Goal: Navigation & Orientation: Find specific page/section

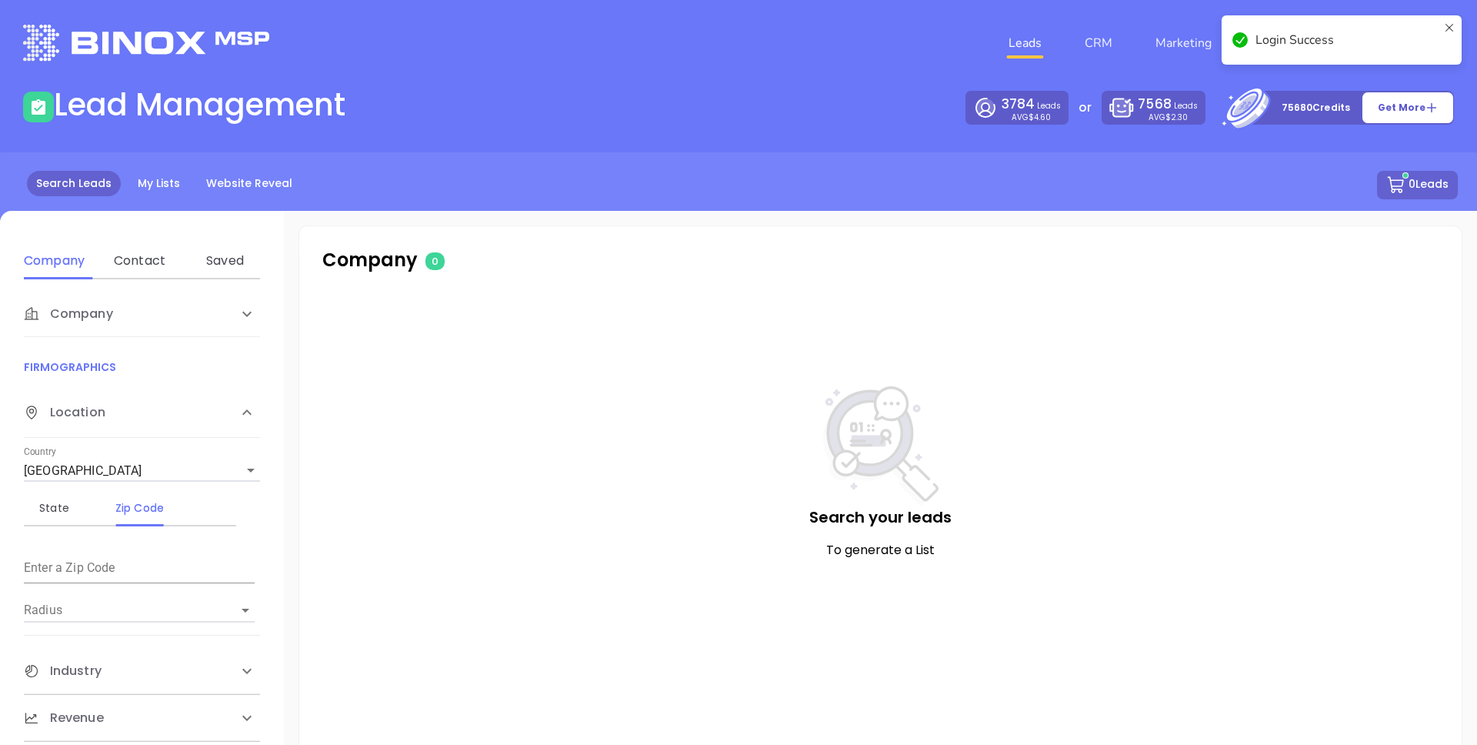
click at [1452, 23] on icon at bounding box center [1449, 40] width 12 height 37
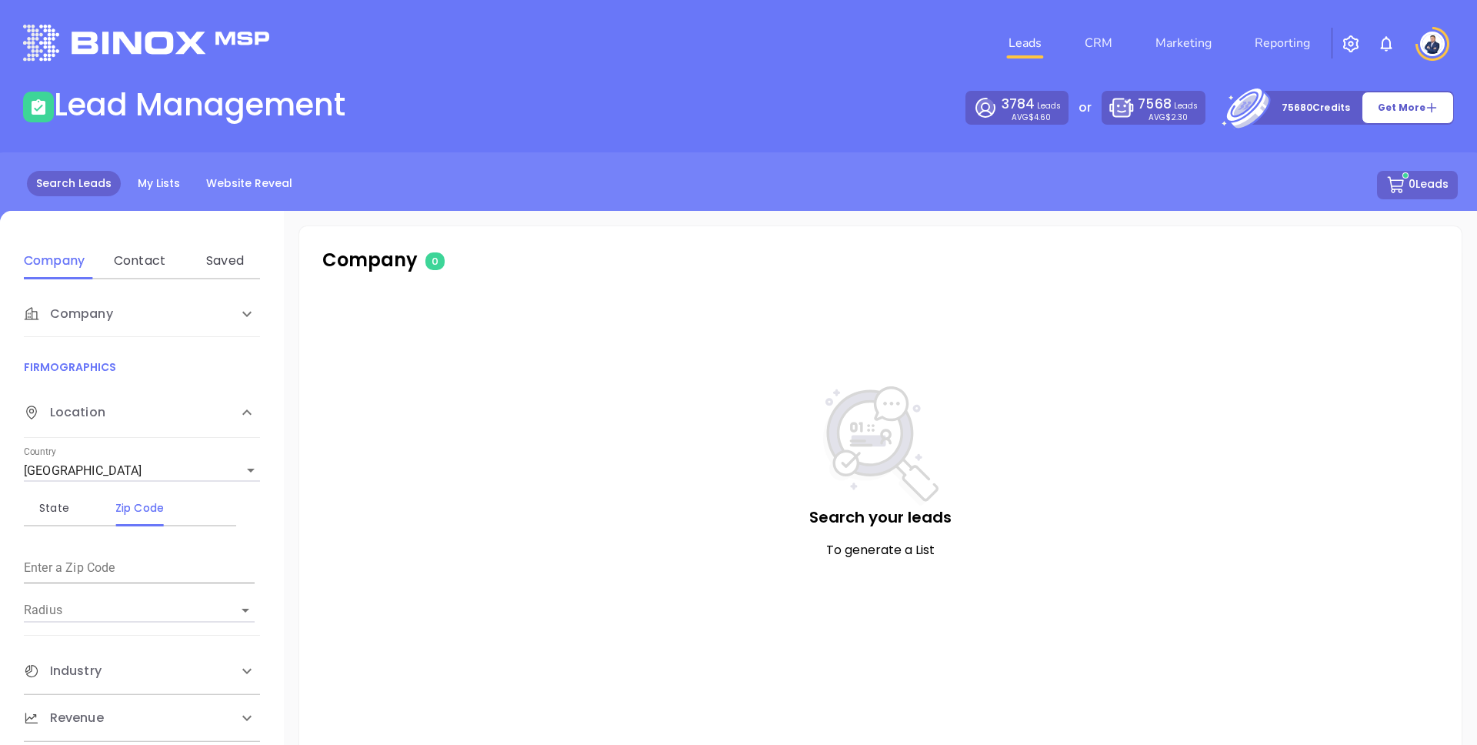
click at [1076, 183] on div "0 Leads" at bounding box center [738, 185] width 1439 height 28
click at [805, 53] on div "Leads CRM Marketing Reporting 5 2" at bounding box center [980, 42] width 966 height 55
click at [1107, 49] on link "CRM" at bounding box center [1099, 43] width 40 height 31
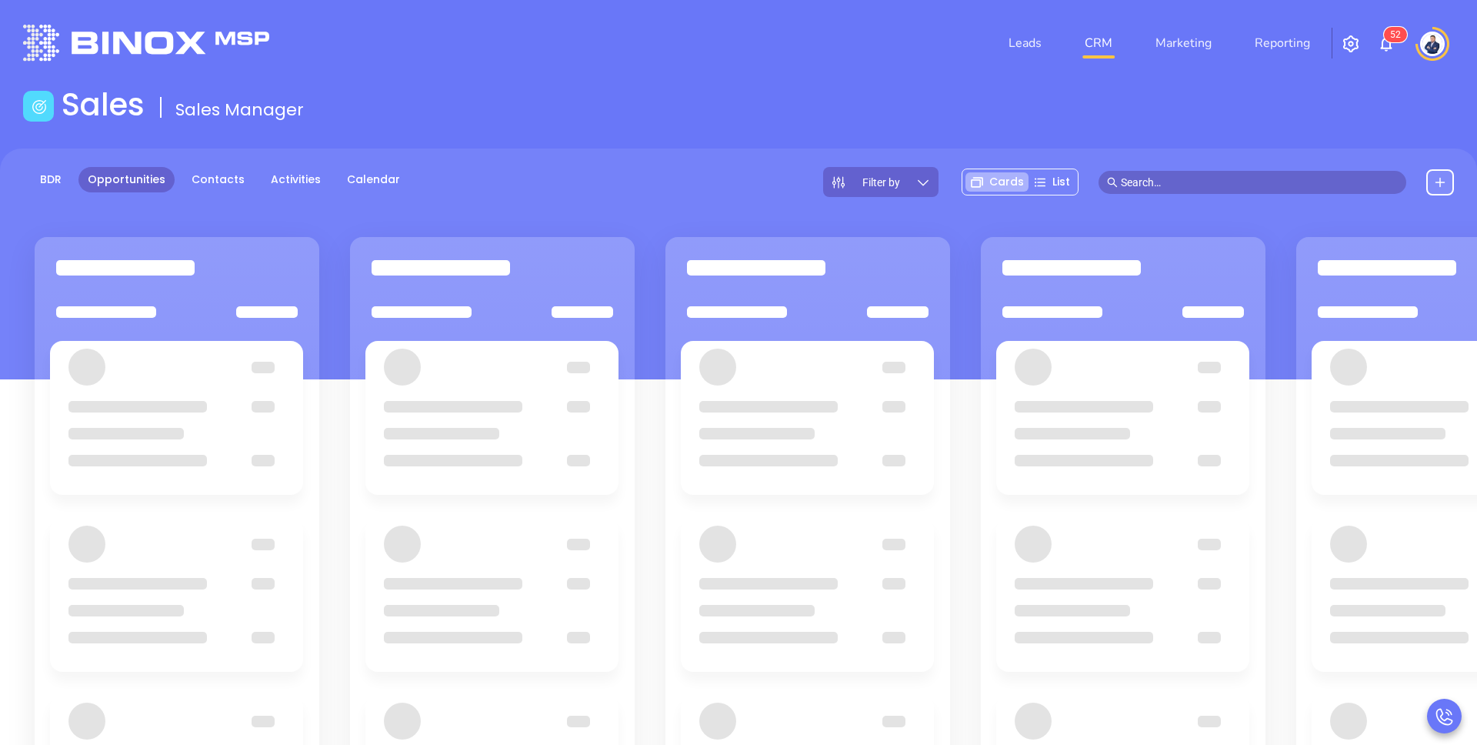
click at [766, 58] on div "Leads CRM Marketing Reporting 5 2" at bounding box center [980, 42] width 966 height 55
click at [1183, 33] on link "Marketing" at bounding box center [1183, 43] width 68 height 31
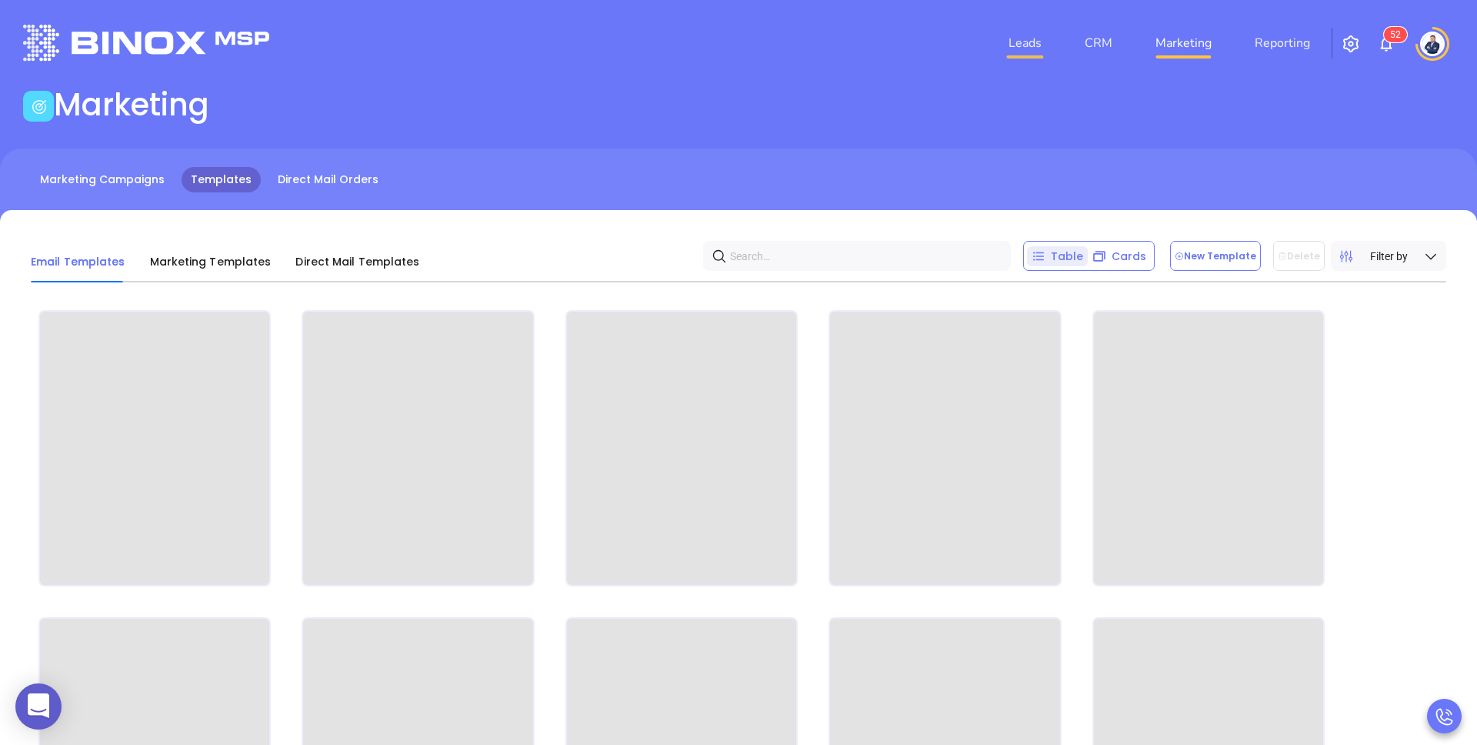
click at [1016, 45] on link "Leads" at bounding box center [1024, 43] width 45 height 31
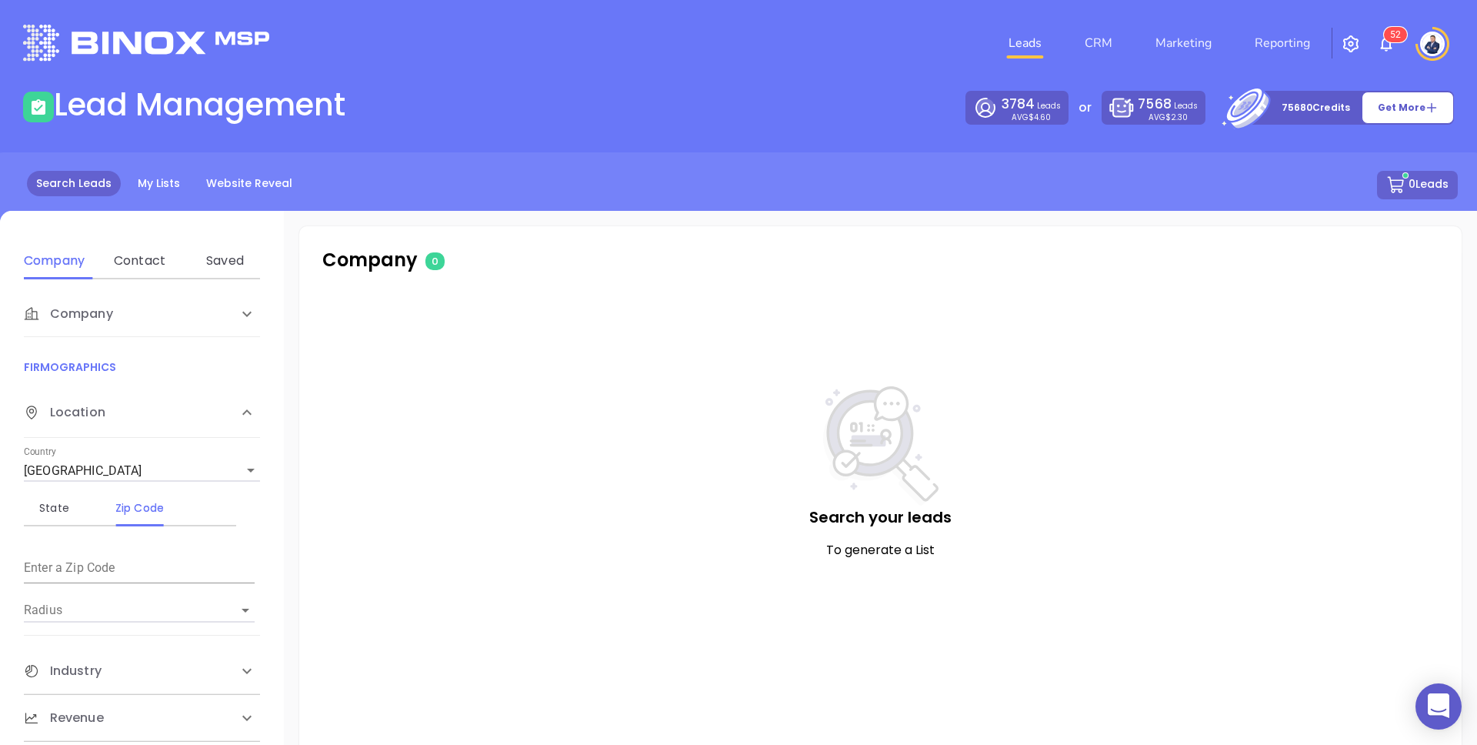
click at [1126, 46] on li "CRM" at bounding box center [1098, 43] width 71 height 31
click at [1088, 43] on link "CRM" at bounding box center [1099, 43] width 40 height 31
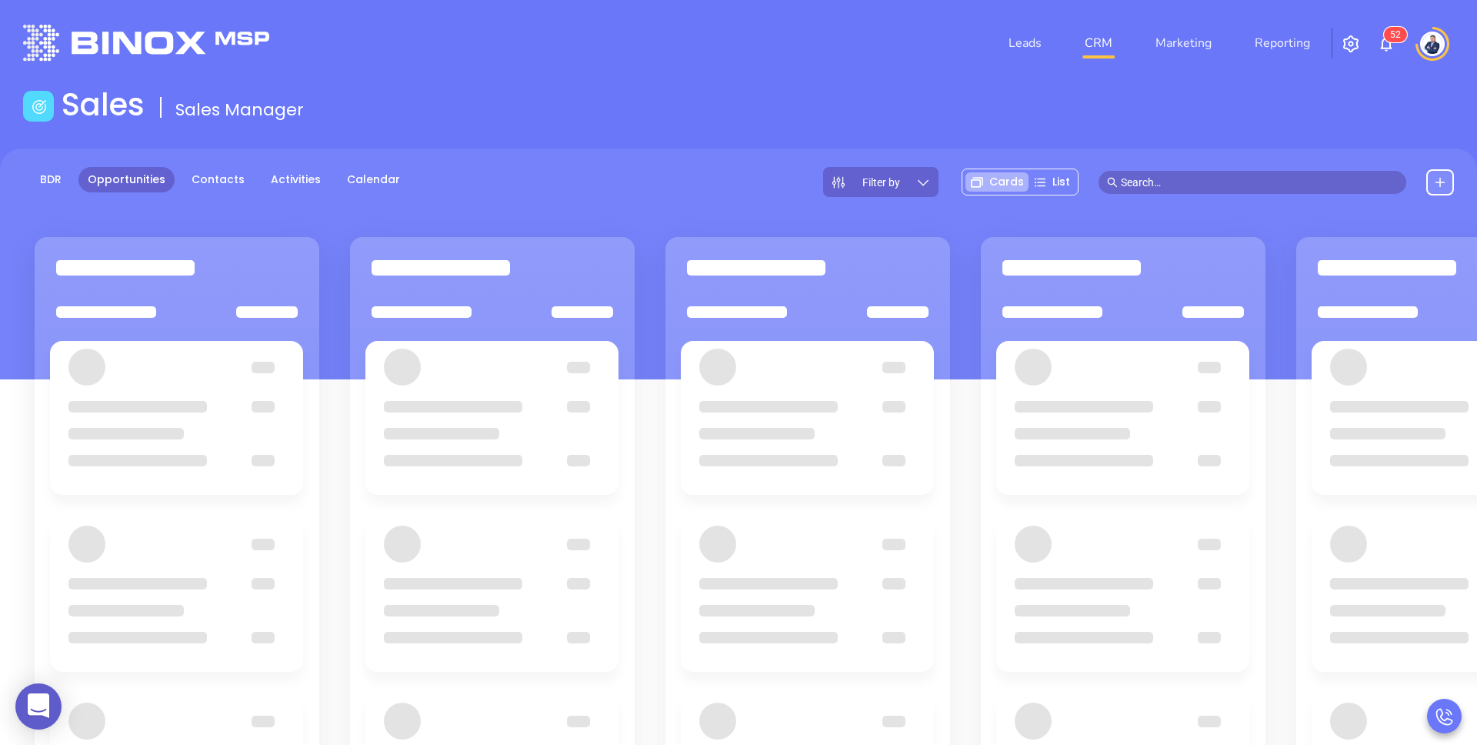
click at [868, 52] on div "Leads CRM Marketing Reporting 5 2" at bounding box center [980, 42] width 966 height 55
click at [866, 65] on div "Leads CRM Marketing Reporting 5 2" at bounding box center [980, 42] width 966 height 55
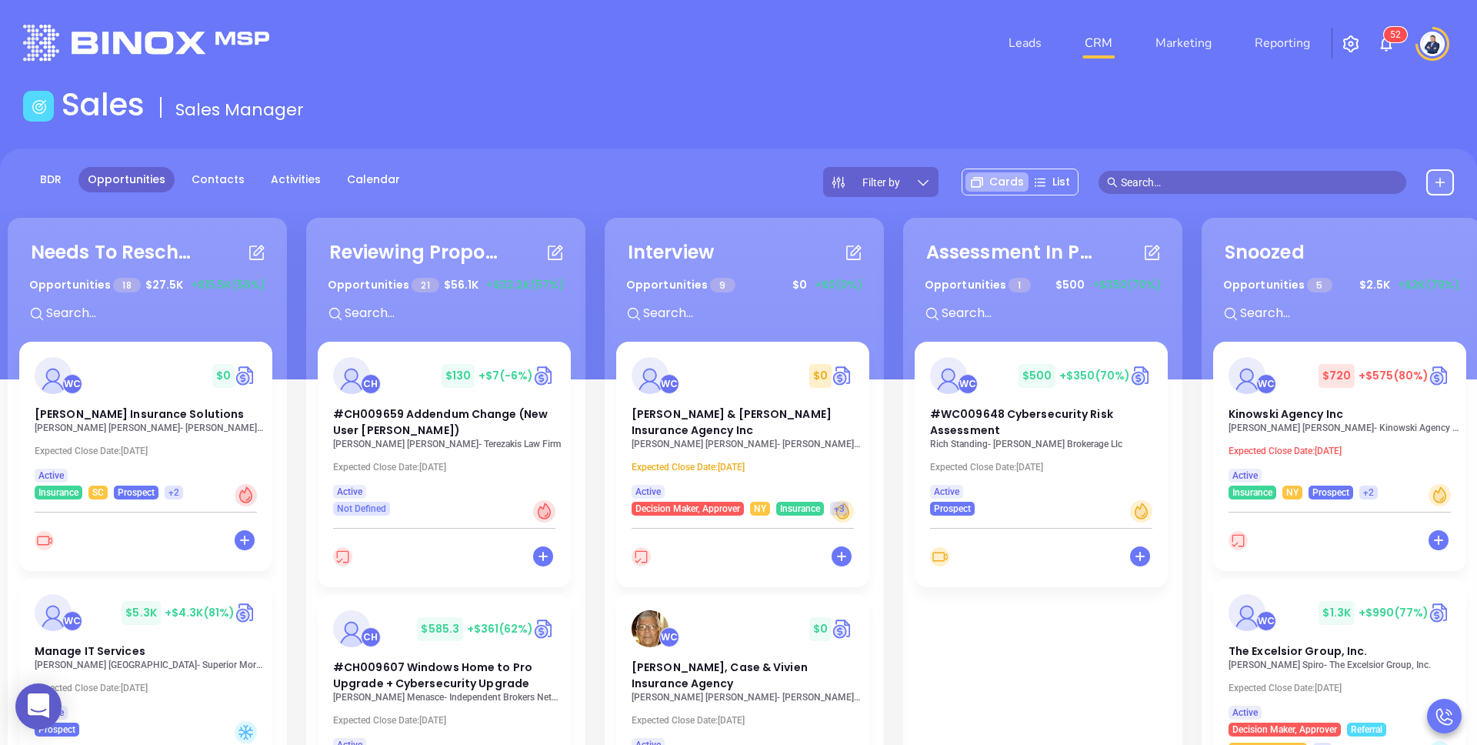
click at [763, 108] on div "Sales Sales Manager" at bounding box center [739, 107] width 1450 height 43
click at [817, 121] on div "Sales Sales Manager" at bounding box center [739, 107] width 1450 height 43
click at [593, 275] on div "Needs To Reschedule Opportunities 18 $ 27.5K +$15.5K (56%) + WC $ 0 Davenport I…" at bounding box center [899, 578] width 1791 height 729
click at [582, 143] on main "Sales Sales Manager BDR Opportunities Contacts Activities Calendar Filter by Ca…" at bounding box center [738, 520] width 1477 height 869
click at [607, 108] on div "Sales Sales Manager" at bounding box center [739, 107] width 1450 height 43
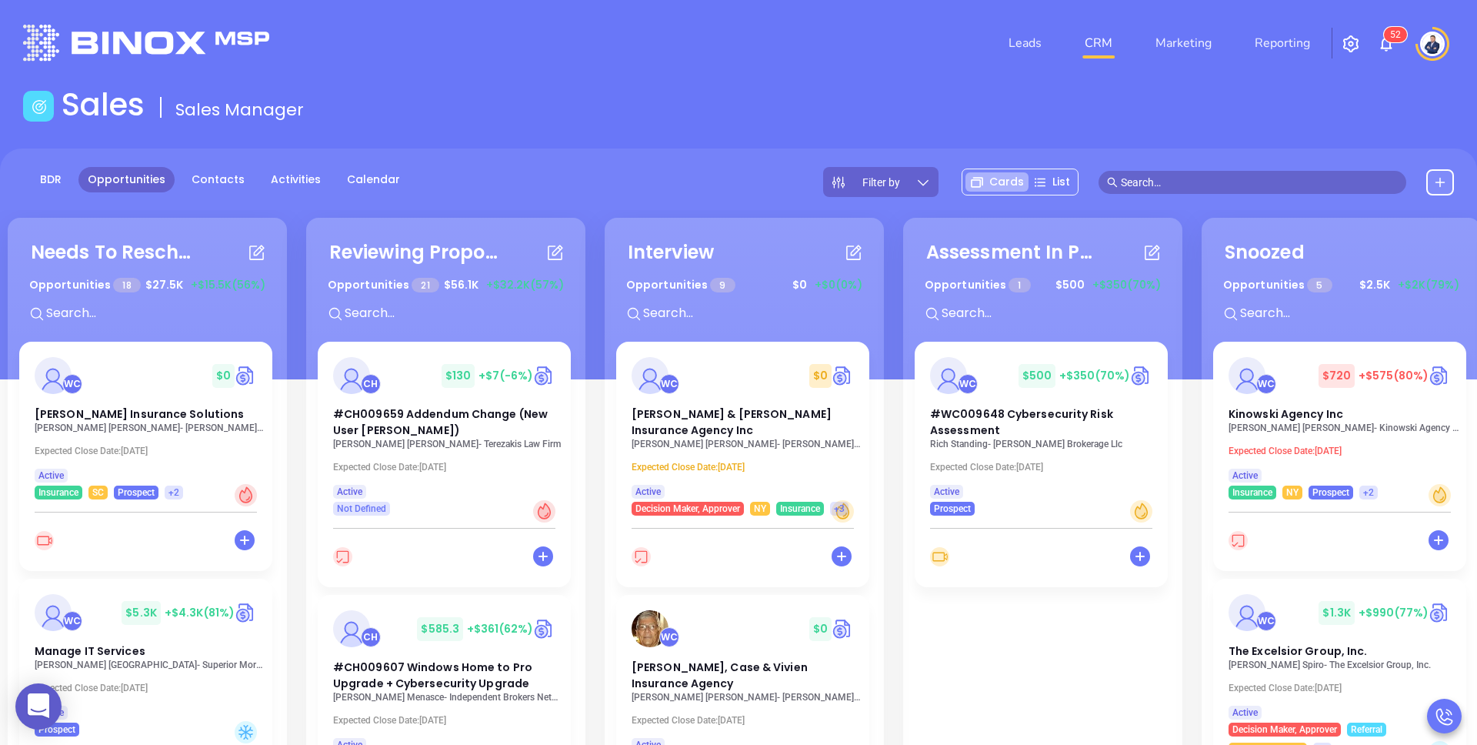
click at [606, 137] on main "Sales Sales Manager BDR Opportunities Contacts Activities Calendar Filter by Ca…" at bounding box center [738, 520] width 1477 height 869
click at [844, 43] on div "Leads CRM Marketing Reporting 5 2" at bounding box center [980, 42] width 966 height 55
click at [1023, 41] on link "Leads" at bounding box center [1024, 43] width 45 height 31
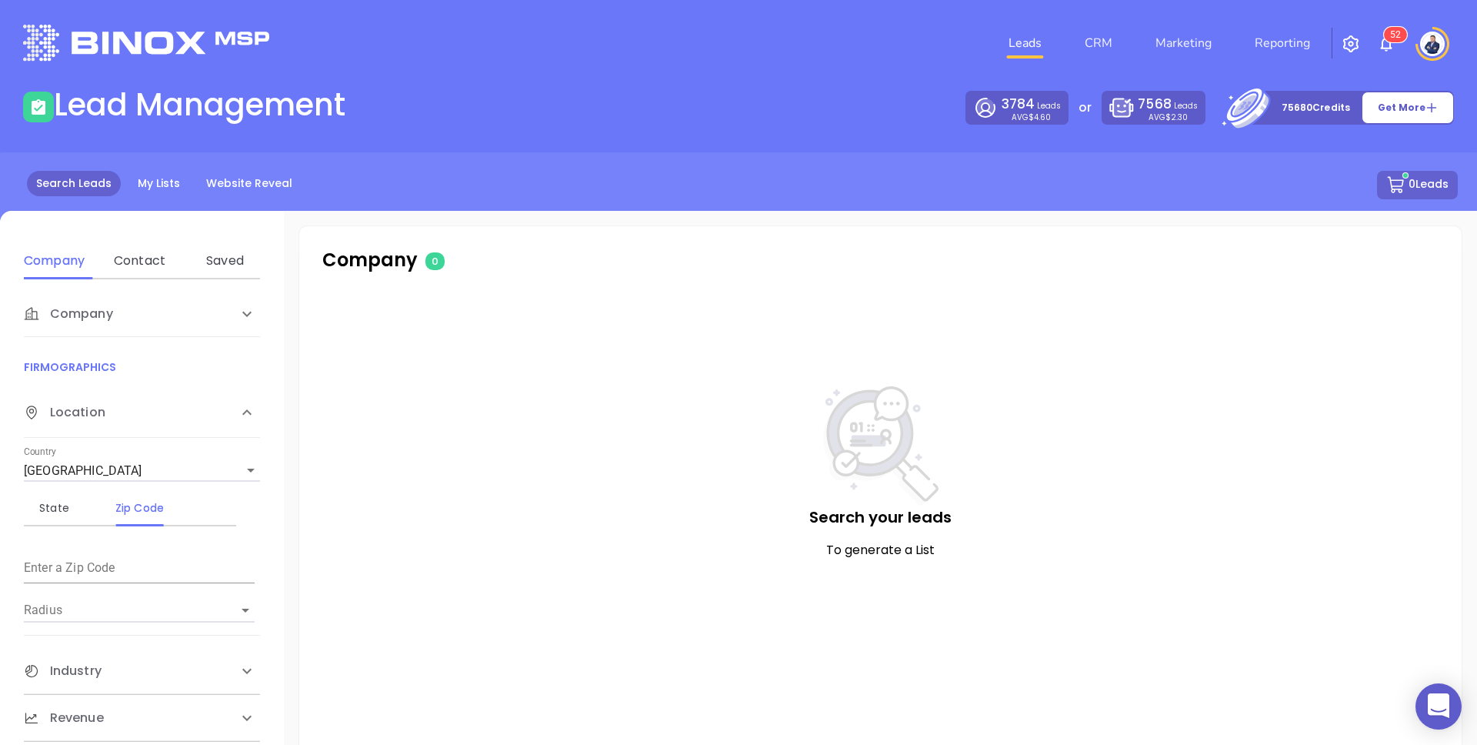
click at [849, 55] on div "Leads CRM Marketing Reporting 5 2" at bounding box center [980, 42] width 966 height 55
click at [1097, 40] on link "CRM" at bounding box center [1099, 43] width 40 height 31
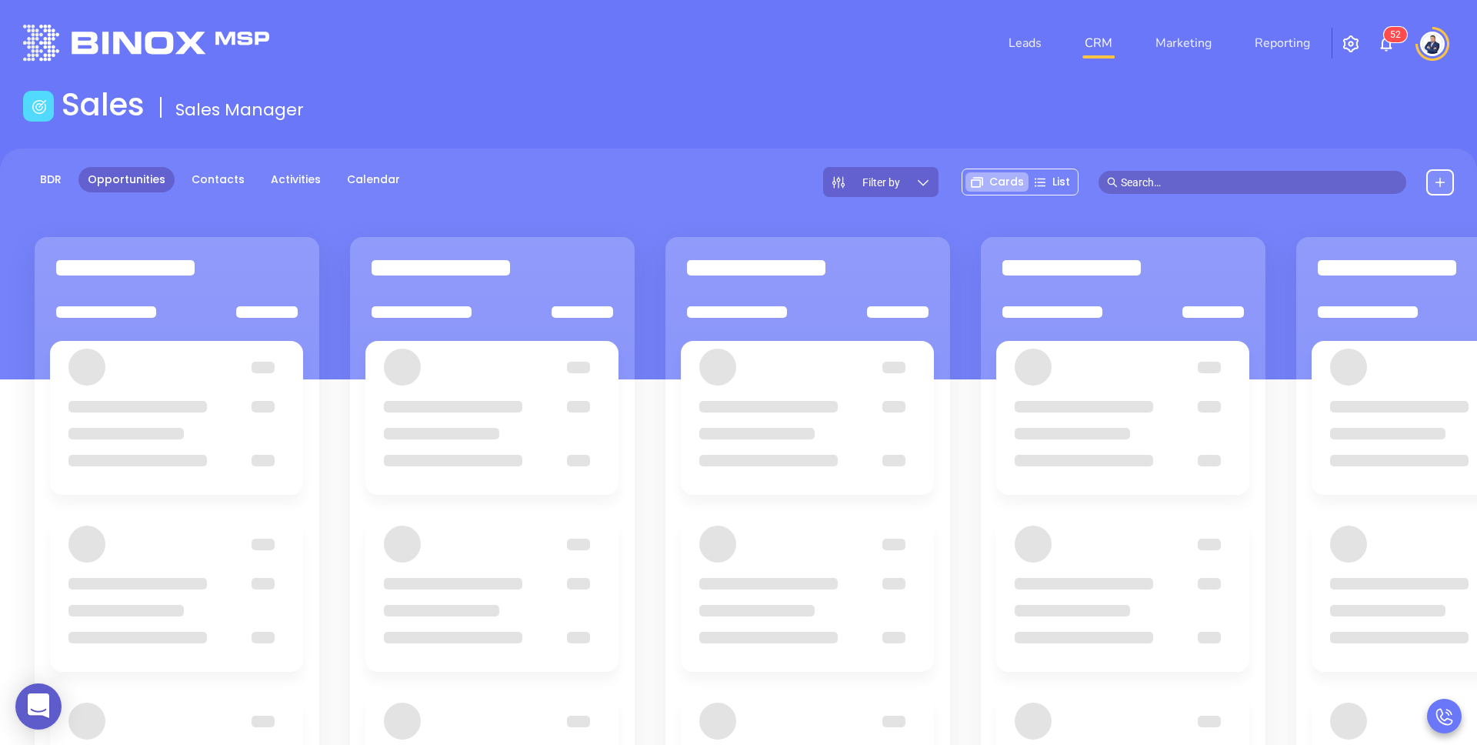
click at [814, 42] on div "Leads CRM Marketing Reporting 5 2" at bounding box center [980, 42] width 966 height 55
click at [1171, 42] on link "Marketing" at bounding box center [1183, 43] width 68 height 31
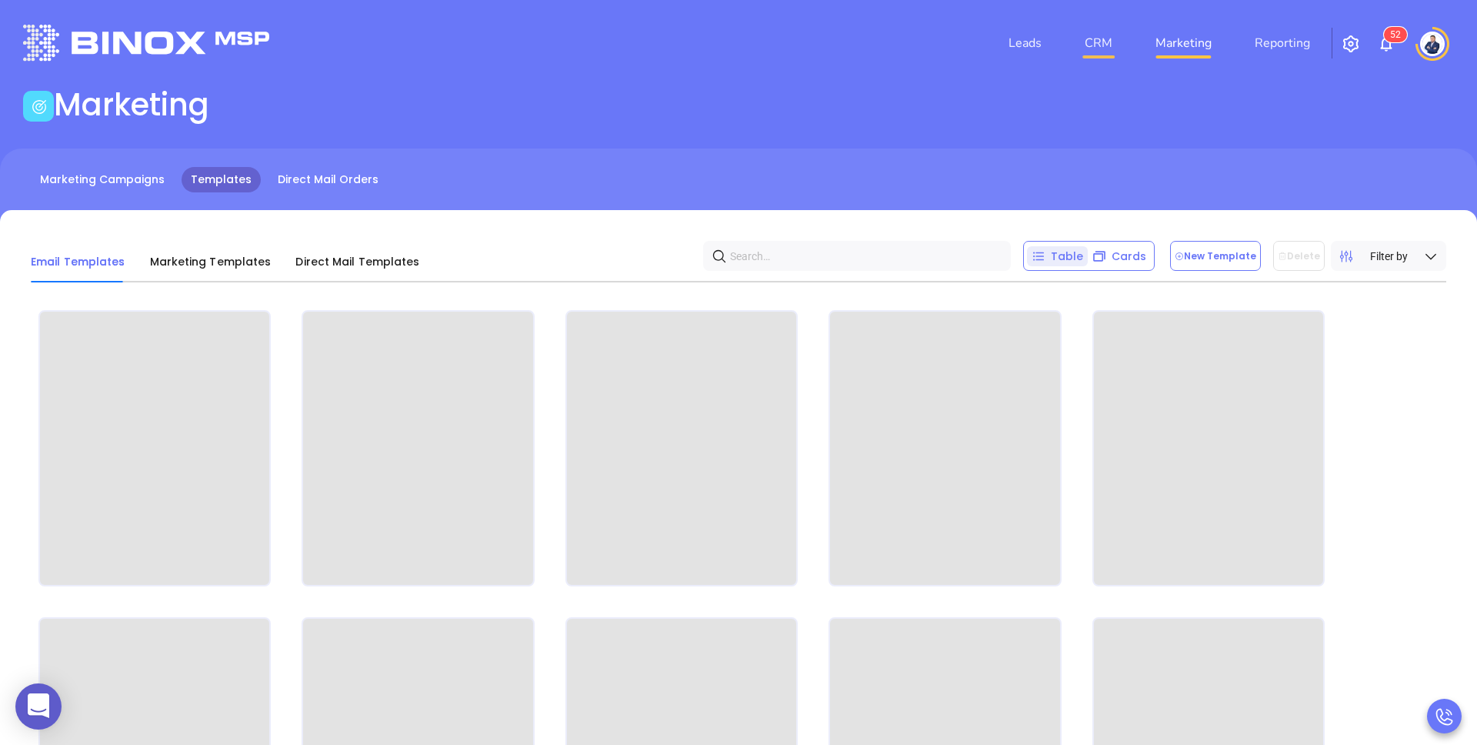
click at [1105, 43] on link "CRM" at bounding box center [1099, 43] width 40 height 31
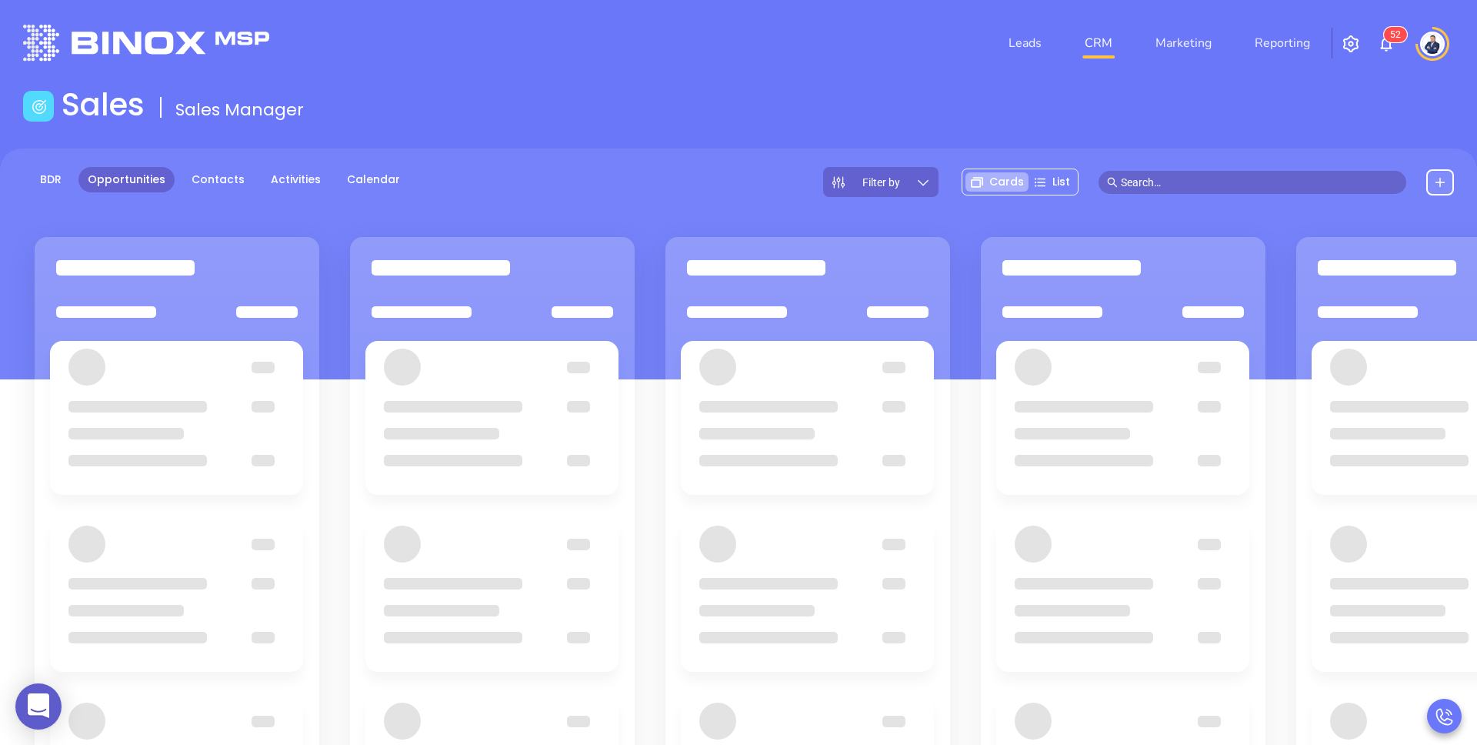
click at [893, 65] on div "Leads CRM Marketing Reporting 5 2" at bounding box center [980, 42] width 966 height 55
click at [483, 111] on div "Sales Sales Manager" at bounding box center [739, 107] width 1450 height 43
click at [655, 99] on div "Sales Sales Manager" at bounding box center [739, 107] width 1450 height 43
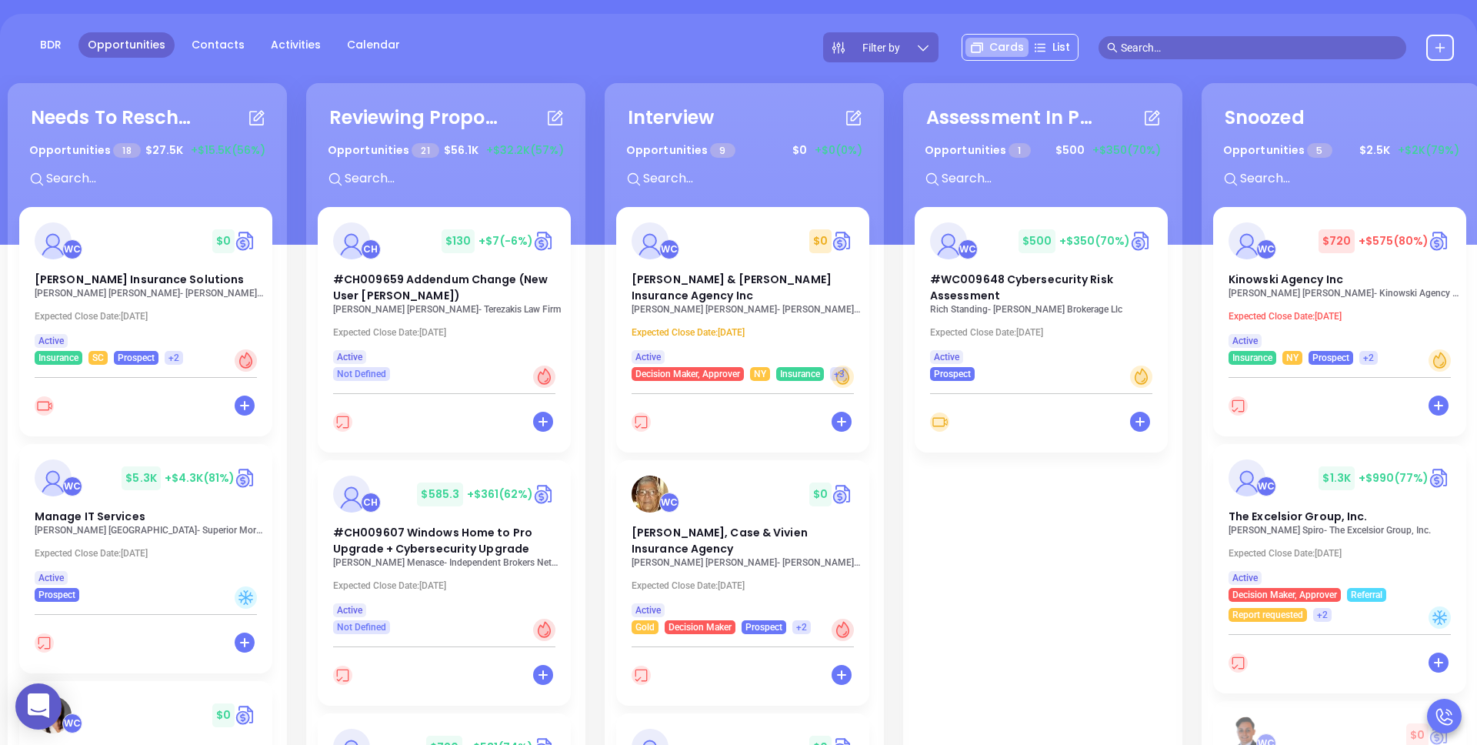
scroll to position [210, 0]
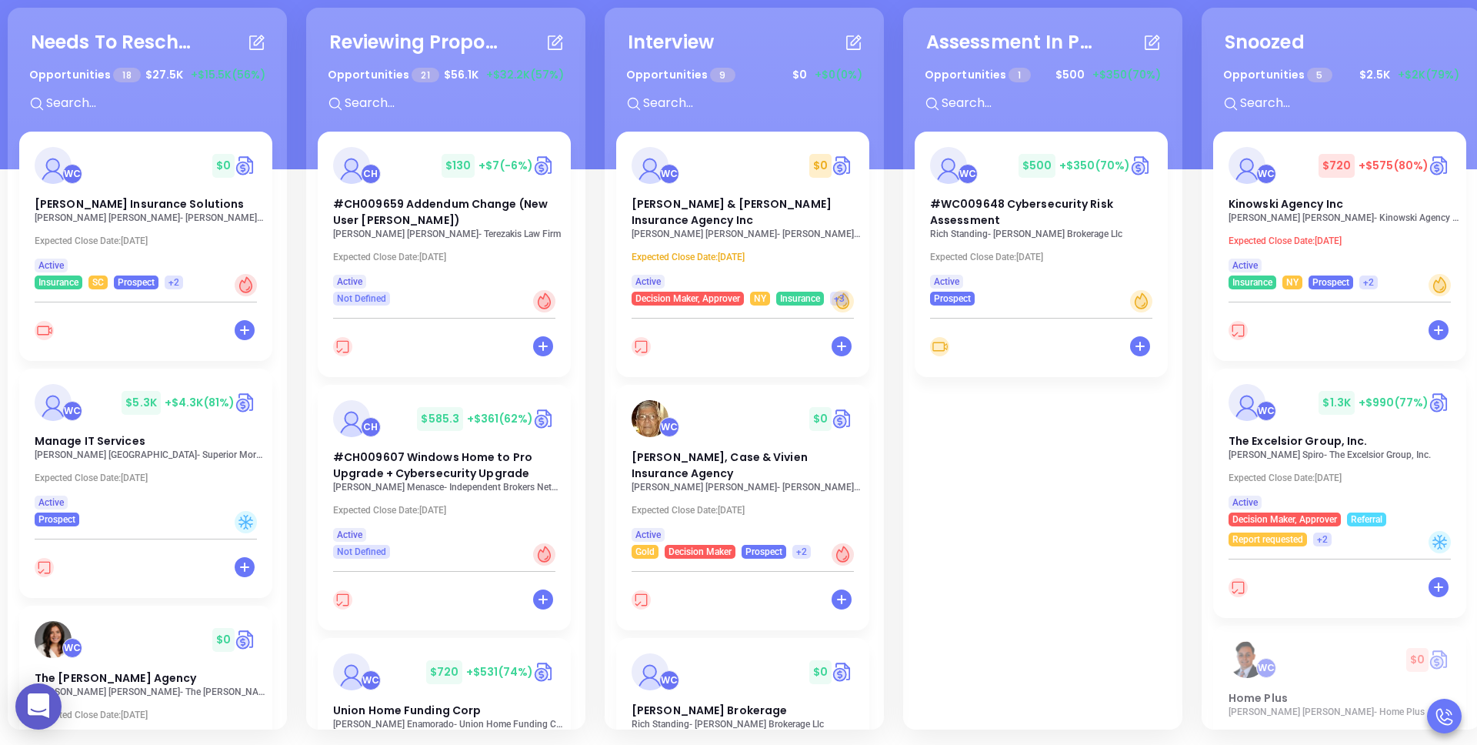
click at [1190, 414] on div "Needs To Reschedule Opportunities 18 $ 27.5K +$15.5K (56%) + WC $ 0 Davenport I…" at bounding box center [899, 368] width 1791 height 729
click at [889, 415] on div "Needs To Reschedule Opportunities 18 $ 27.5K +$15.5K (56%) + WC $ 0 Davenport I…" at bounding box center [899, 368] width 1791 height 729
